Goal: Transaction & Acquisition: Book appointment/travel/reservation

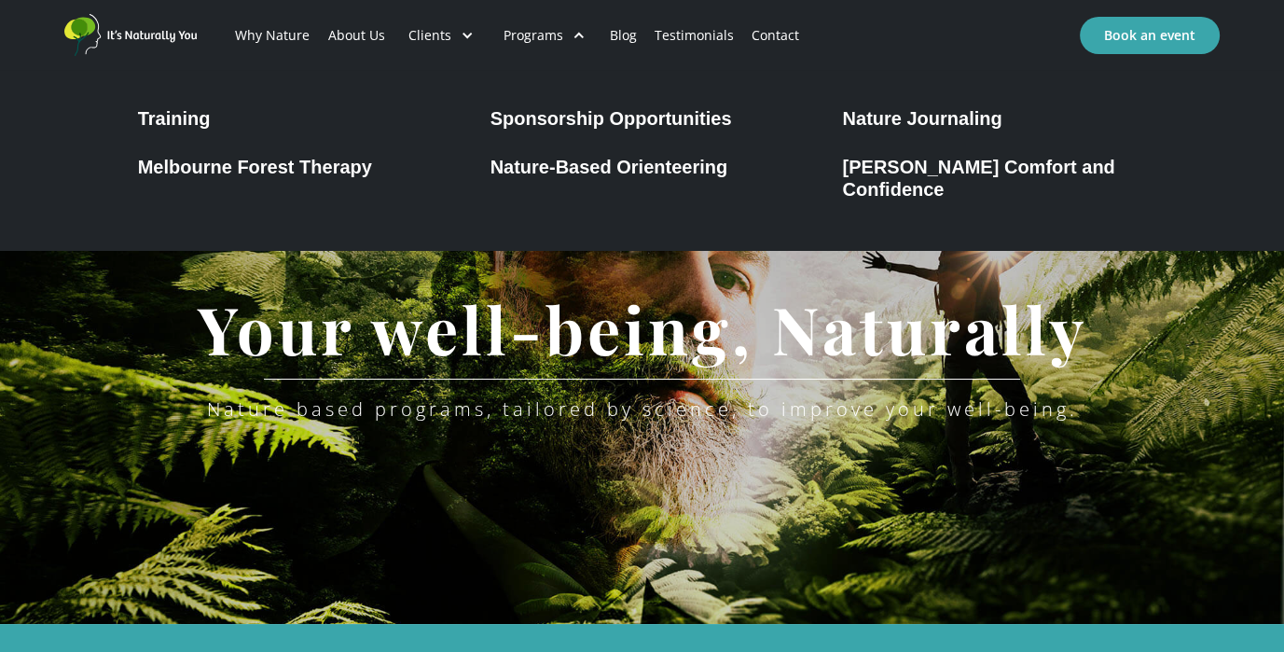
click at [939, 168] on div "[PERSON_NAME] Comfort and Confidence" at bounding box center [994, 178] width 304 height 45
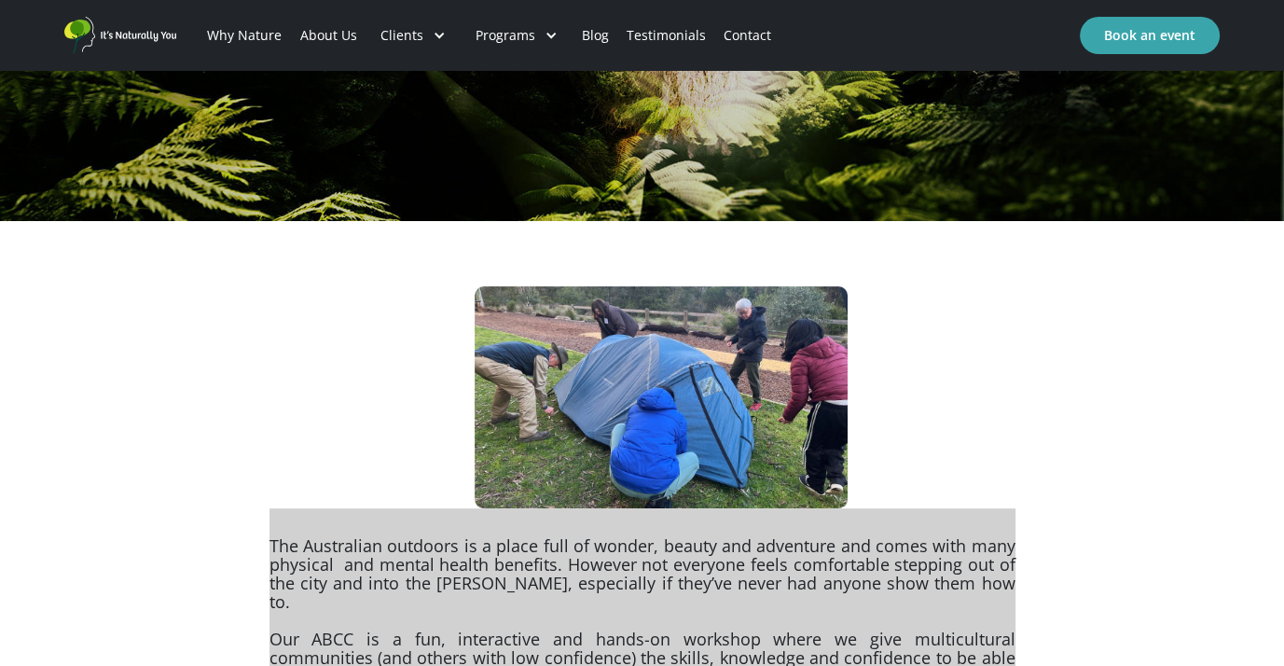
scroll to position [280, 0]
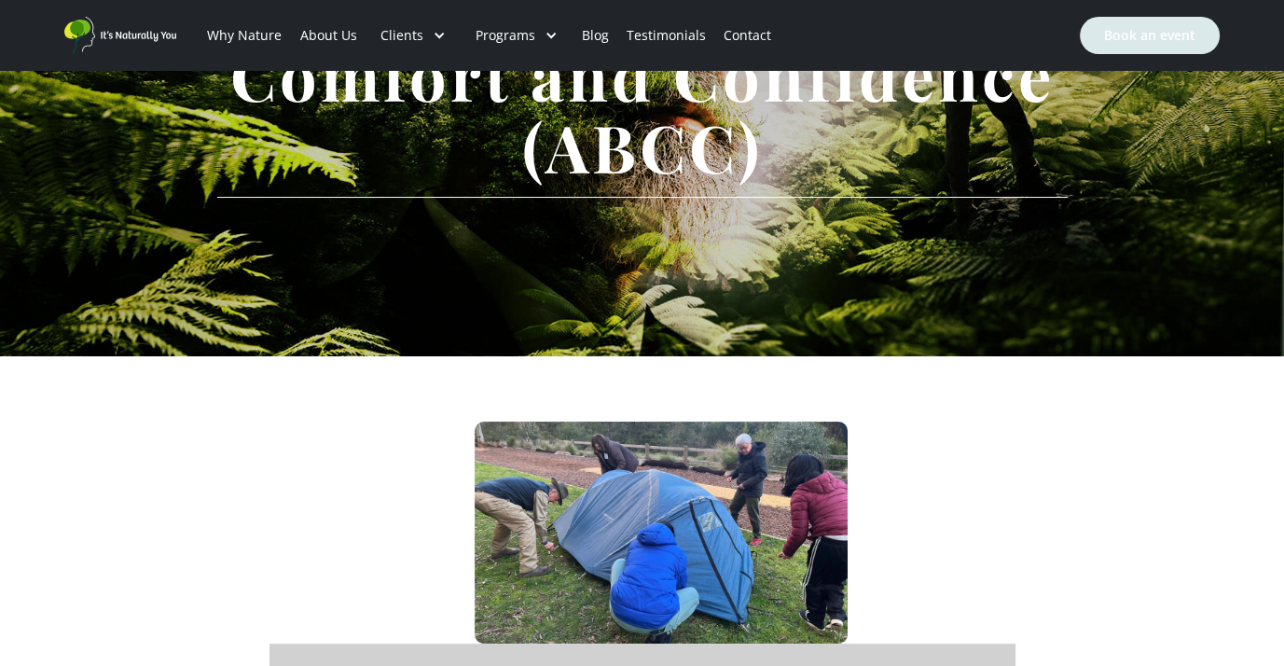
click at [1143, 37] on link "Book an event" at bounding box center [1150, 35] width 140 height 37
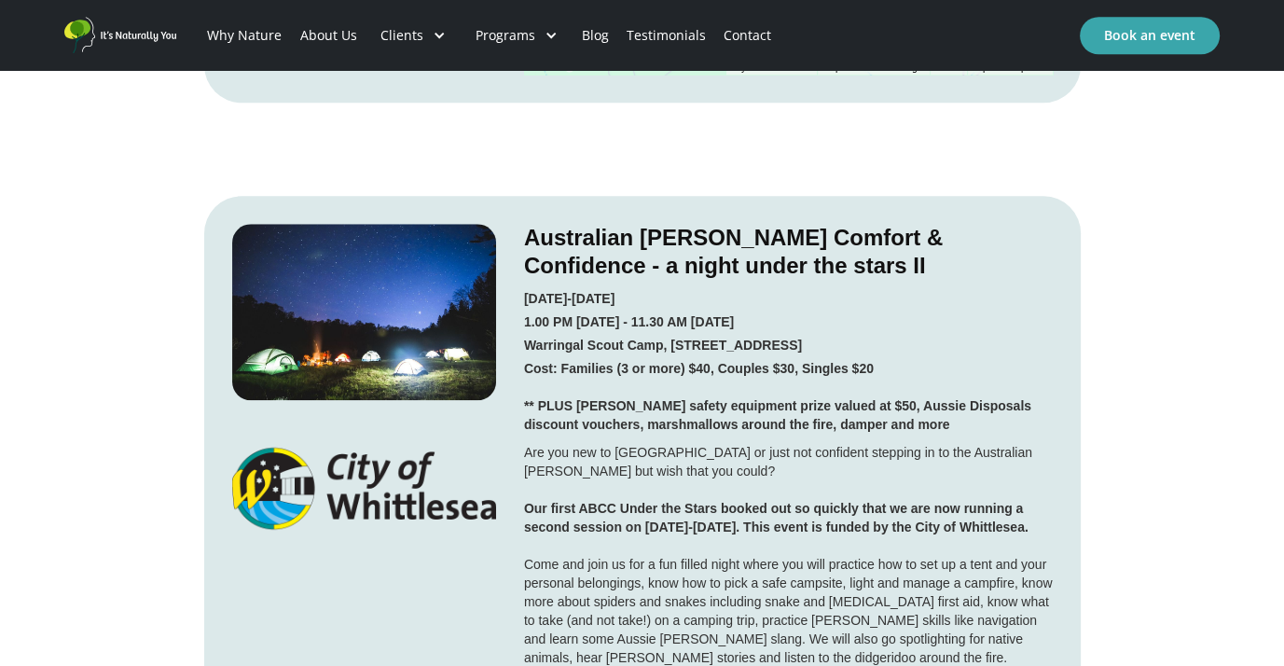
scroll to position [1865, 0]
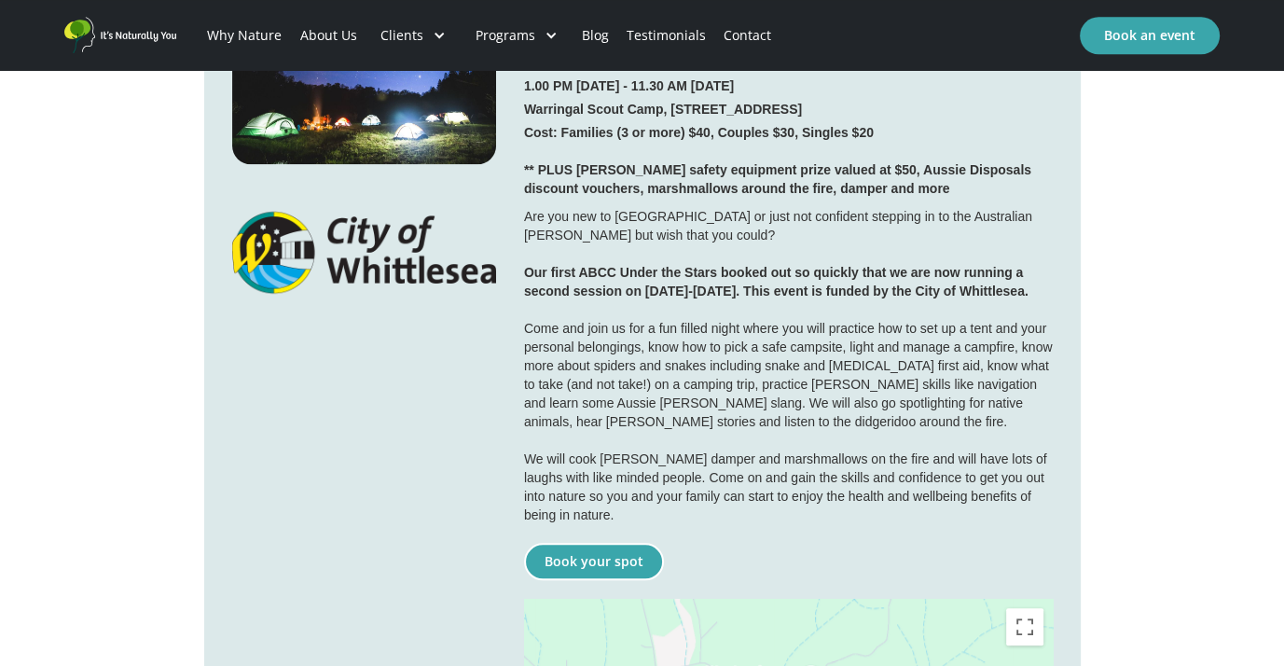
click at [585, 543] on link "Book your spot" at bounding box center [594, 561] width 140 height 37
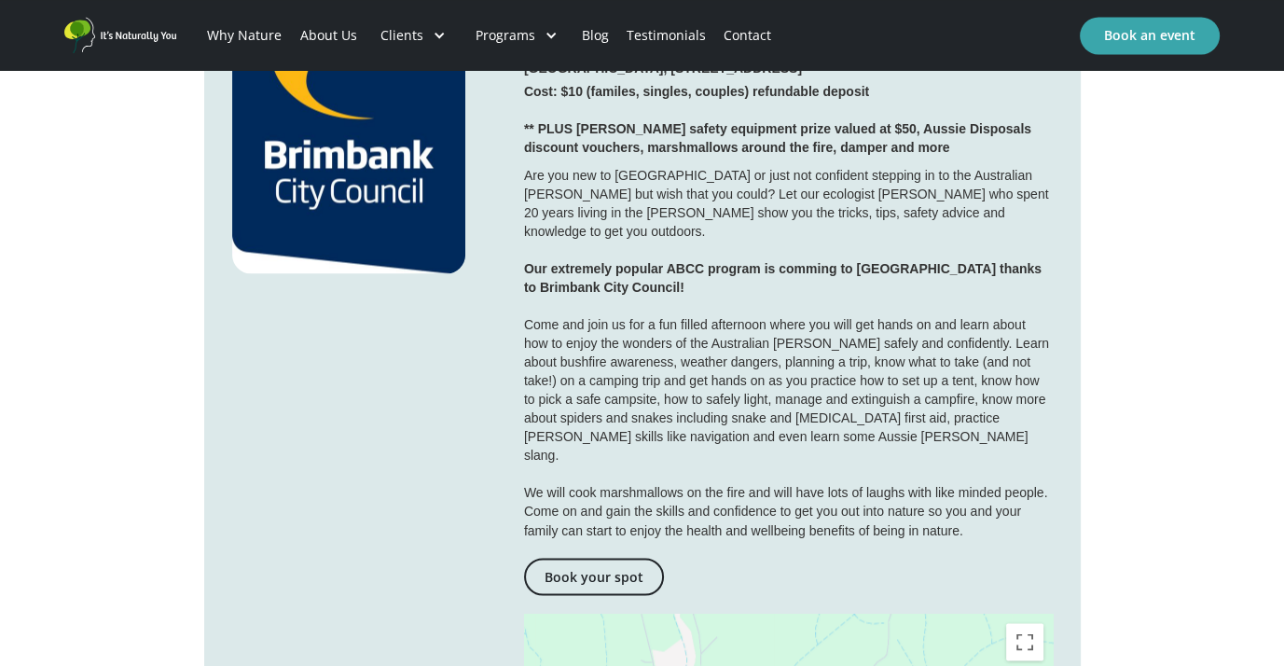
scroll to position [2891, 0]
click at [592, 557] on link "Book your spot" at bounding box center [594, 575] width 140 height 37
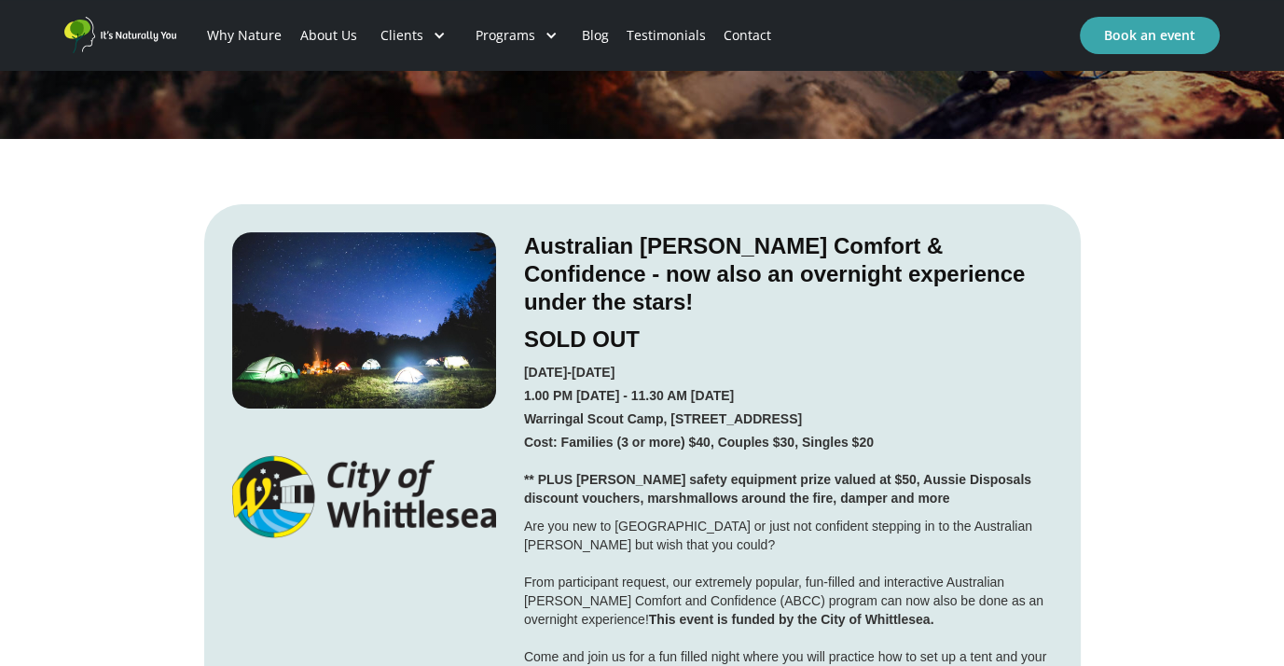
scroll to position [373, 0]
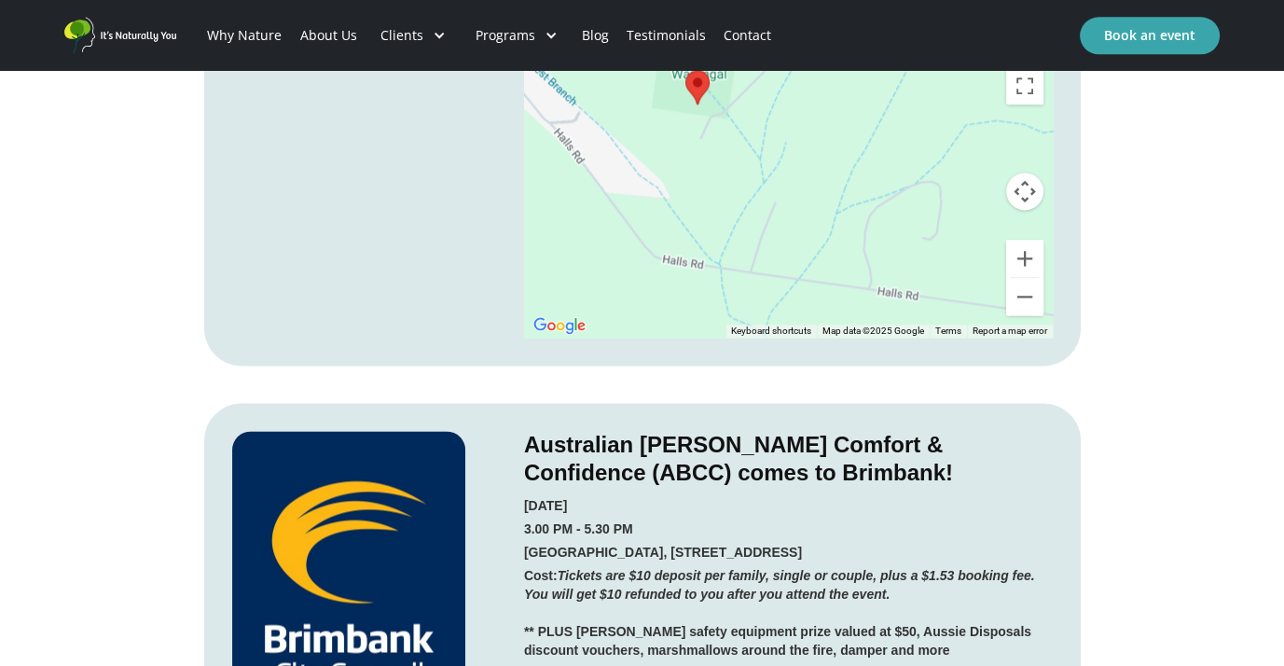
scroll to position [2052, 0]
